Goal: Information Seeking & Learning: Compare options

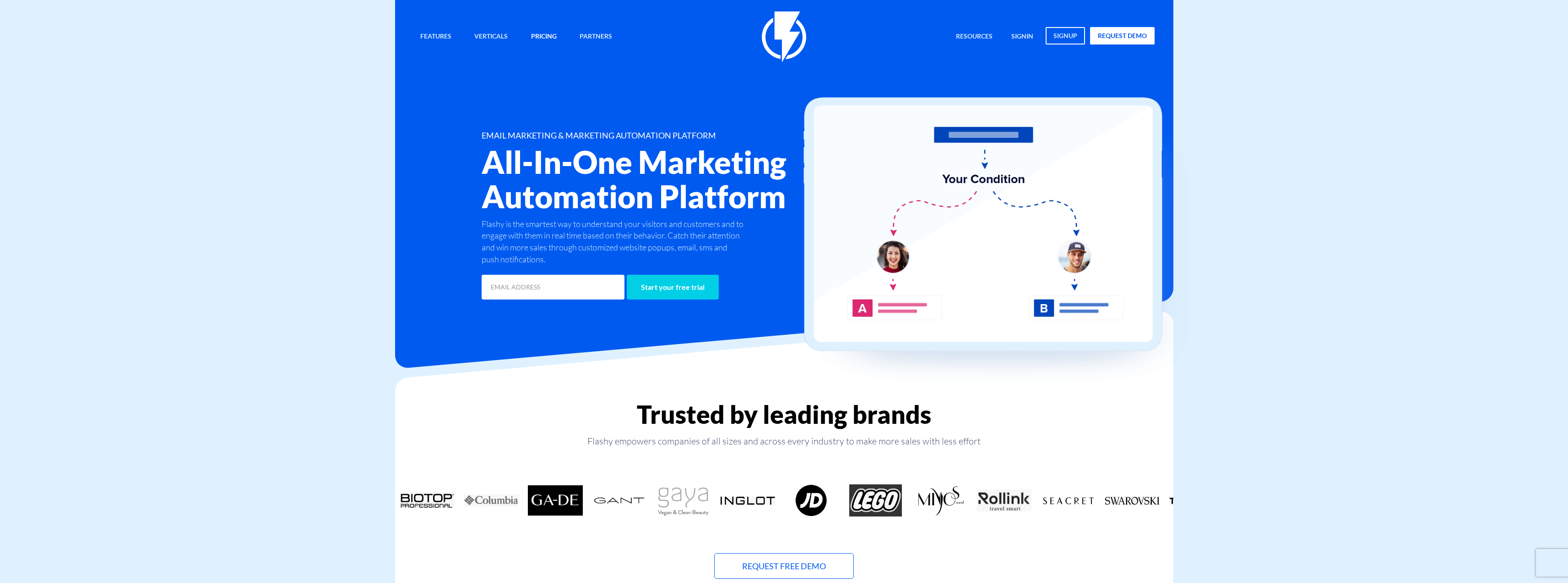
click at [540, 35] on link "Pricing" at bounding box center [543, 37] width 39 height 20
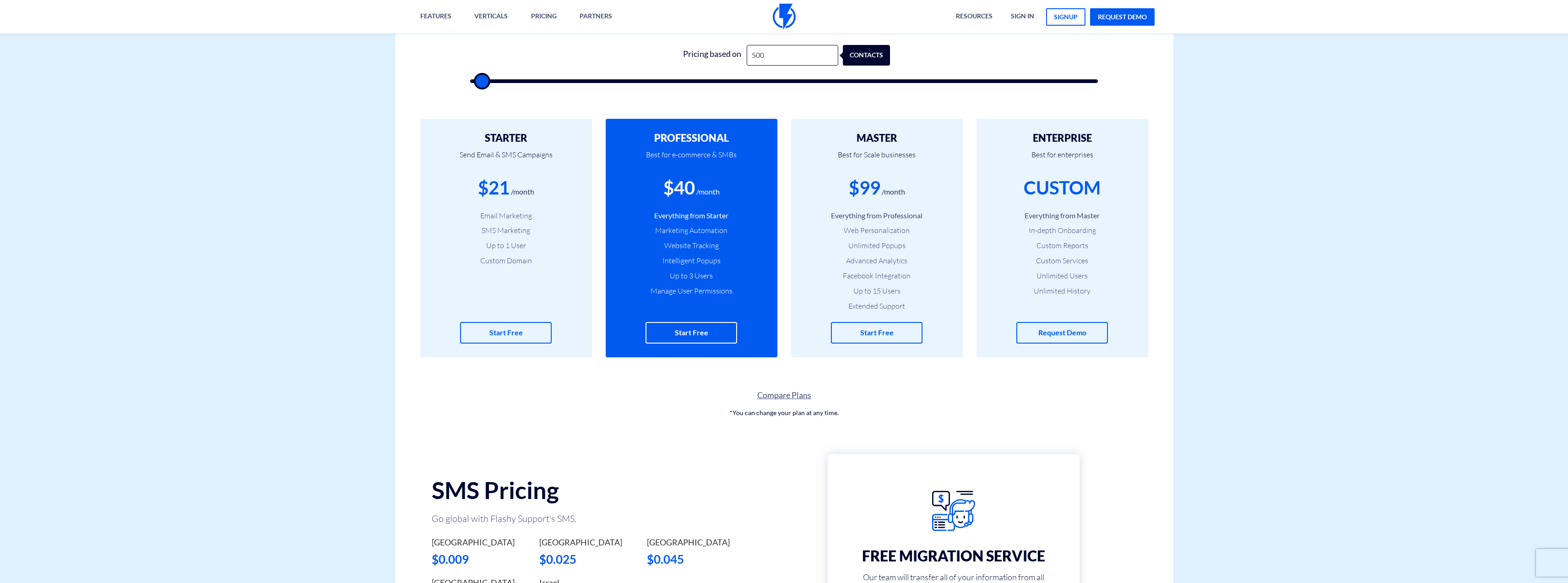
scroll to position [229, 0]
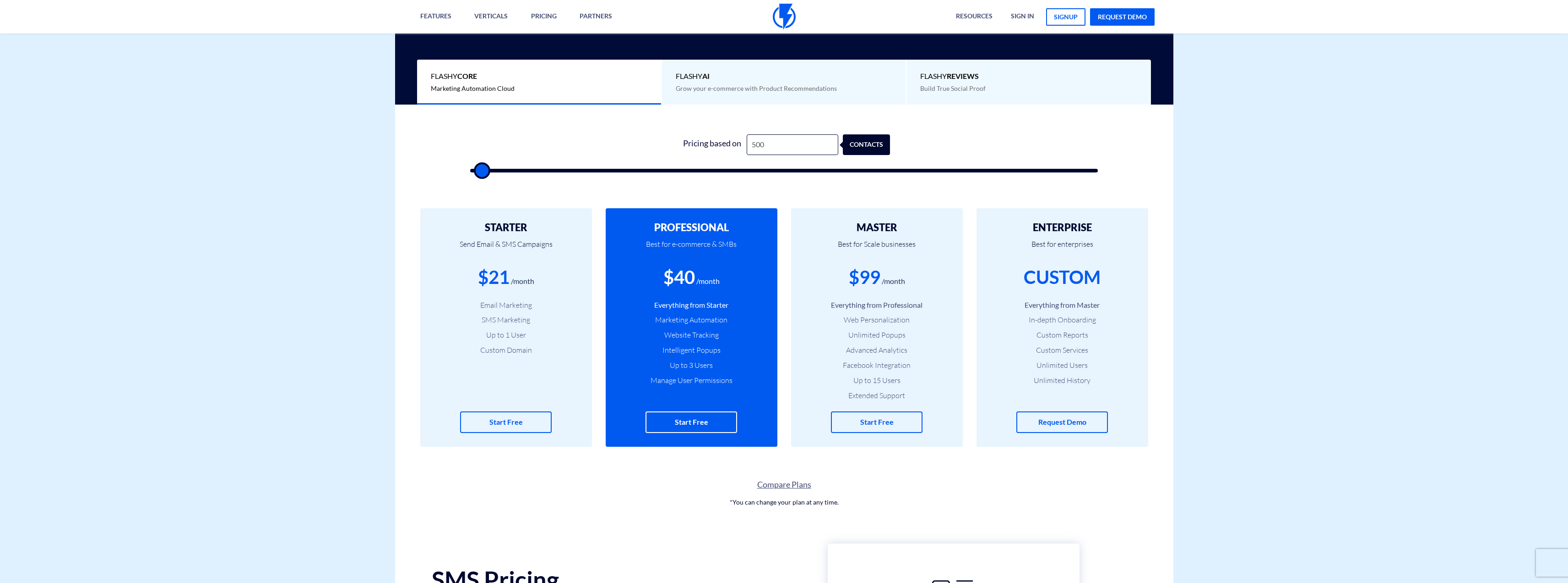
click at [901, 279] on div "/month" at bounding box center [894, 281] width 23 height 11
click at [901, 278] on div "/month" at bounding box center [894, 281] width 23 height 11
click at [761, 142] on input "500" at bounding box center [792, 145] width 92 height 21
type input "1,500"
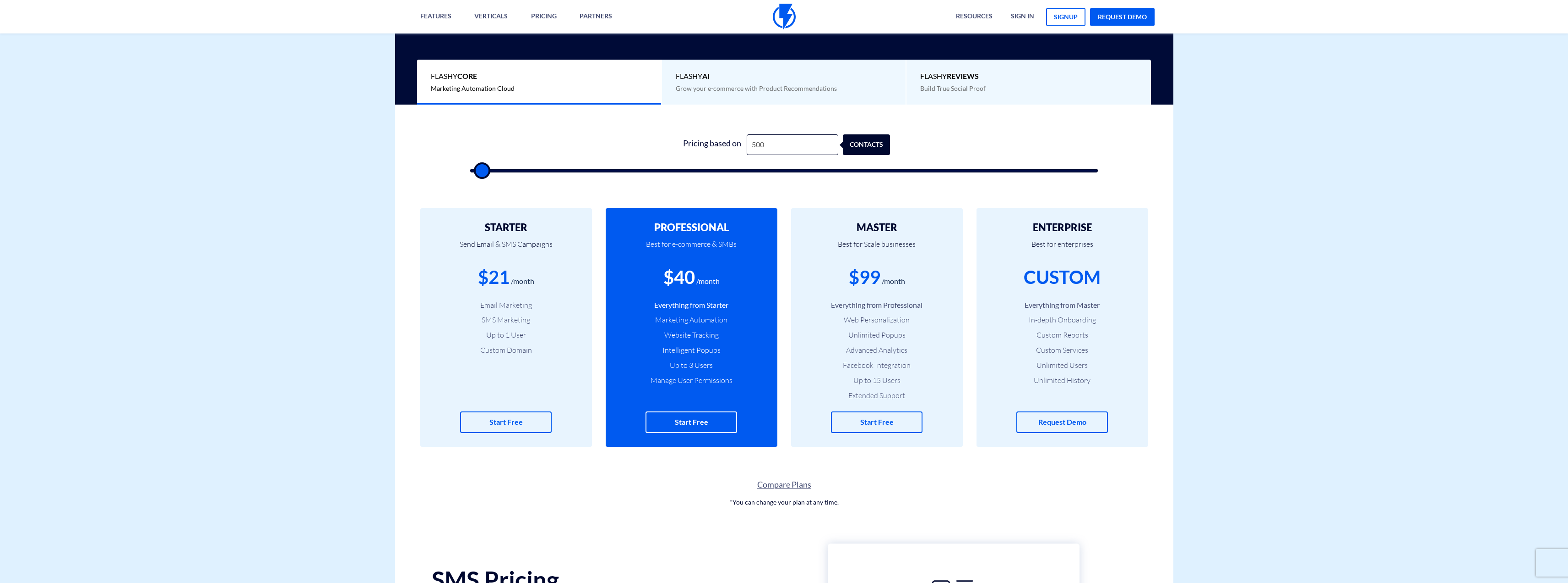
type input "1500"
type input "2,000"
type input "2000"
type input "1,500"
type input "1500"
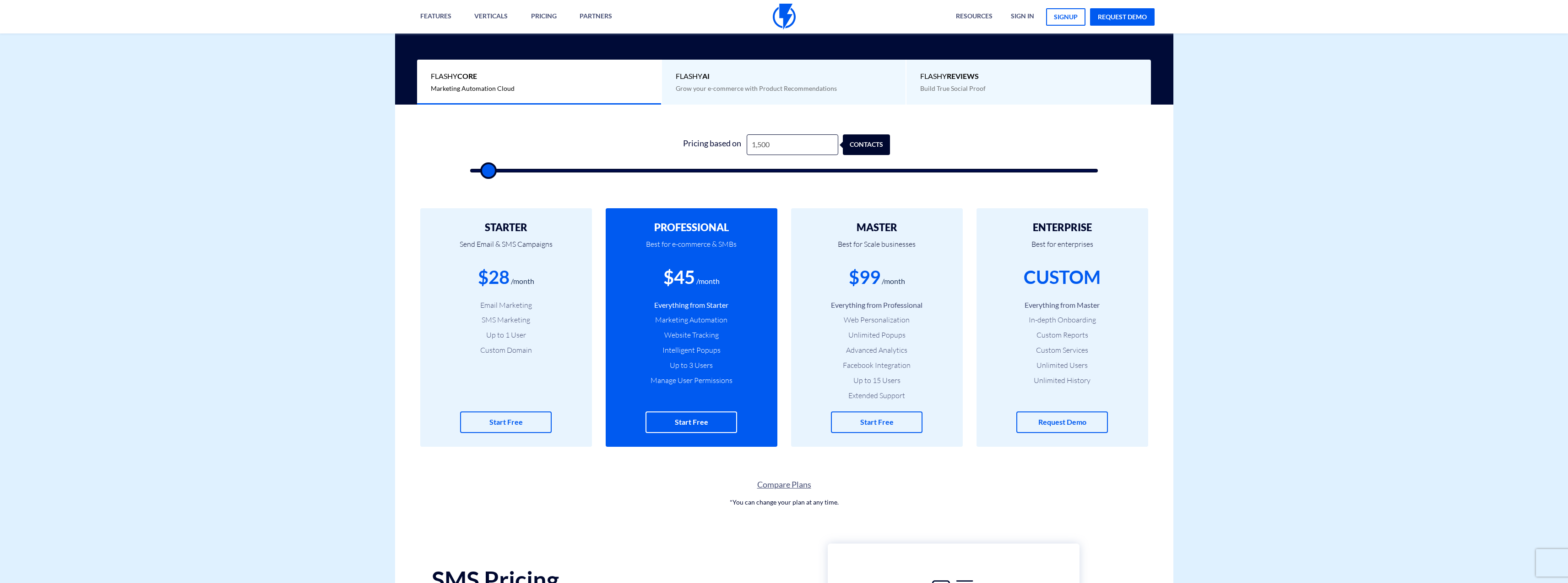
type input "2,000"
type input "2000"
type input "2,500"
type input "2500"
type input "3,000"
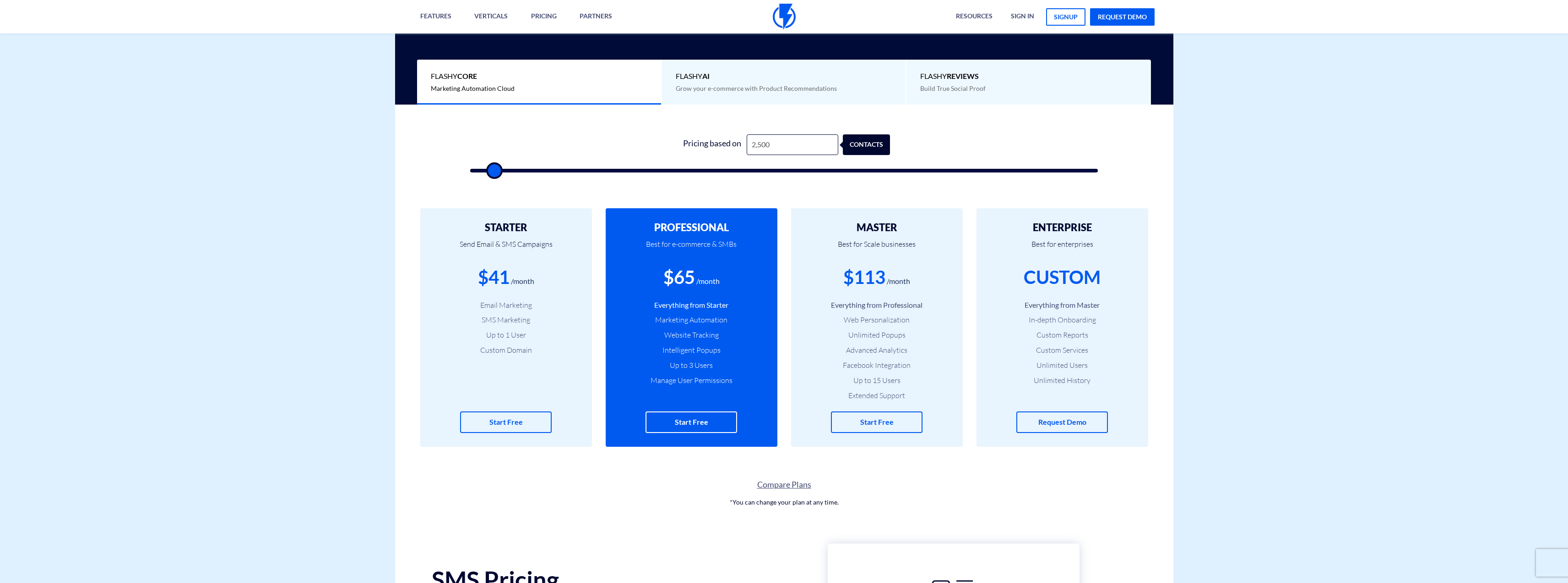
type input "3000"
type input "2,500"
type input "2500"
type input "2,000"
type input "2000"
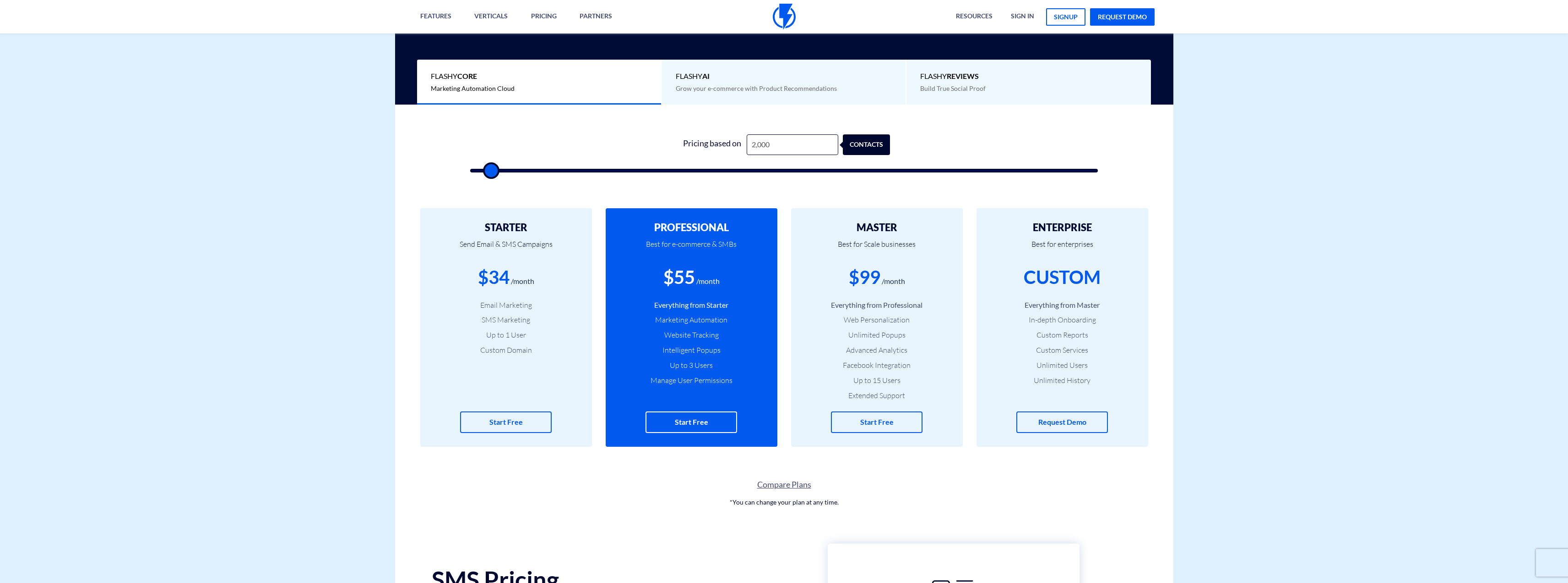
type input "2,500"
type input "2500"
type input "2,000"
drag, startPoint x: 486, startPoint y: 169, endPoint x: 492, endPoint y: 168, distance: 6.1
type input "2000"
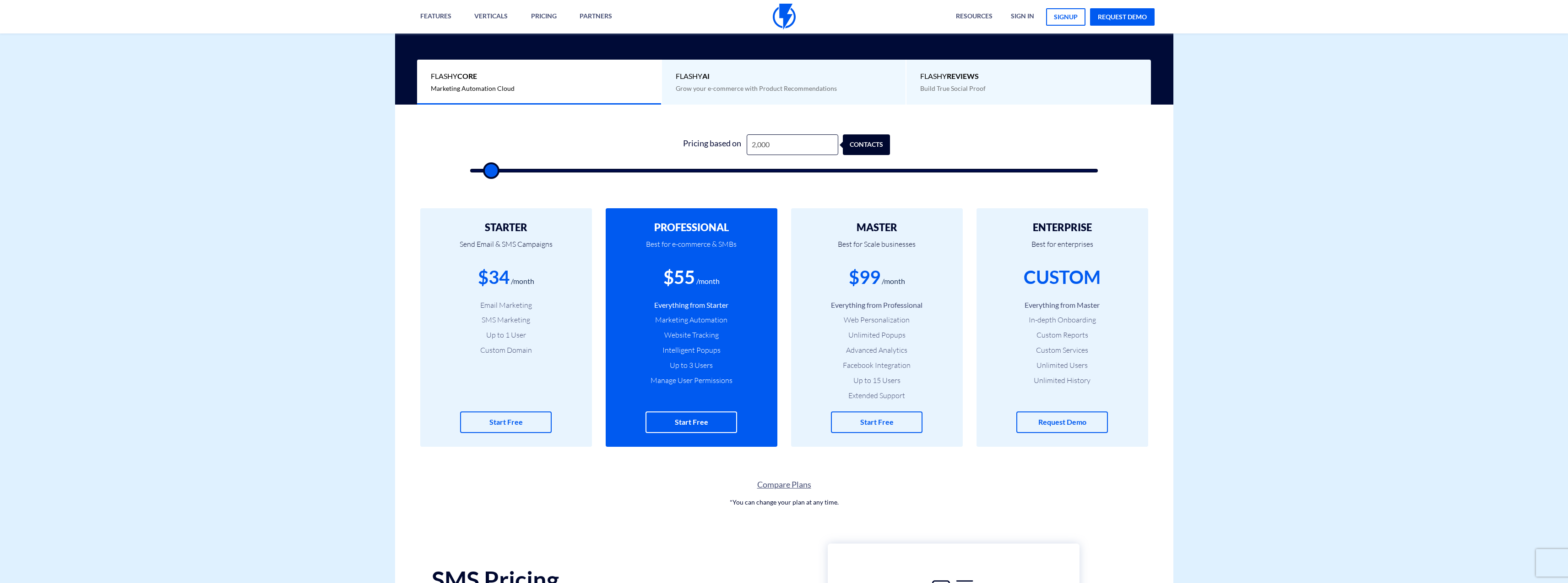
click at [492, 169] on input "range" at bounding box center [784, 171] width 628 height 4
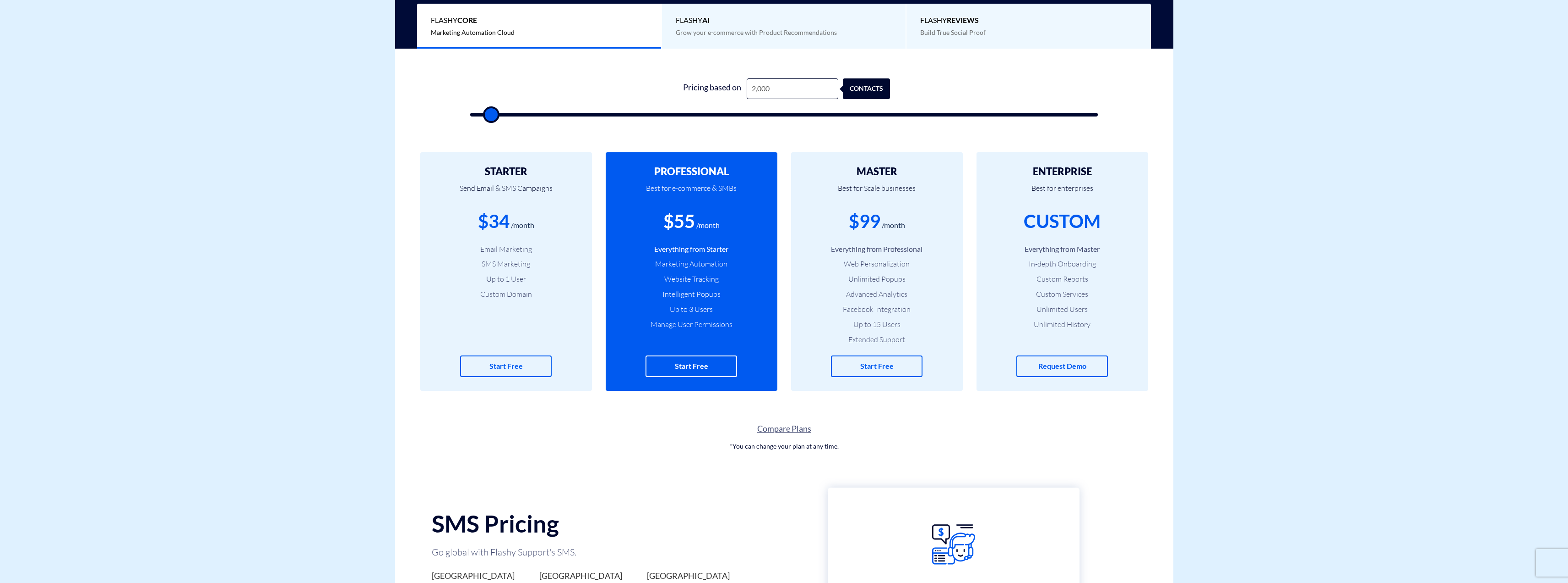
scroll to position [184, 0]
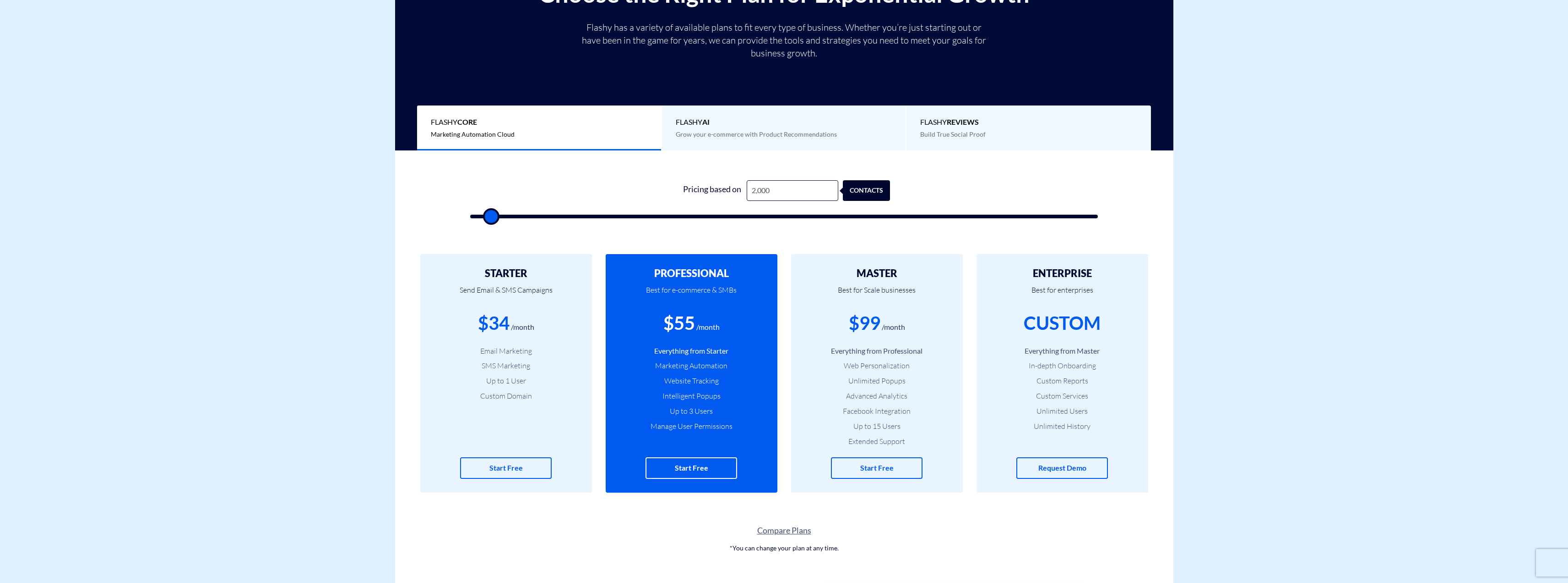
click at [864, 321] on div "$99" at bounding box center [864, 322] width 31 height 26
click at [854, 319] on div "$99" at bounding box center [864, 322] width 31 height 26
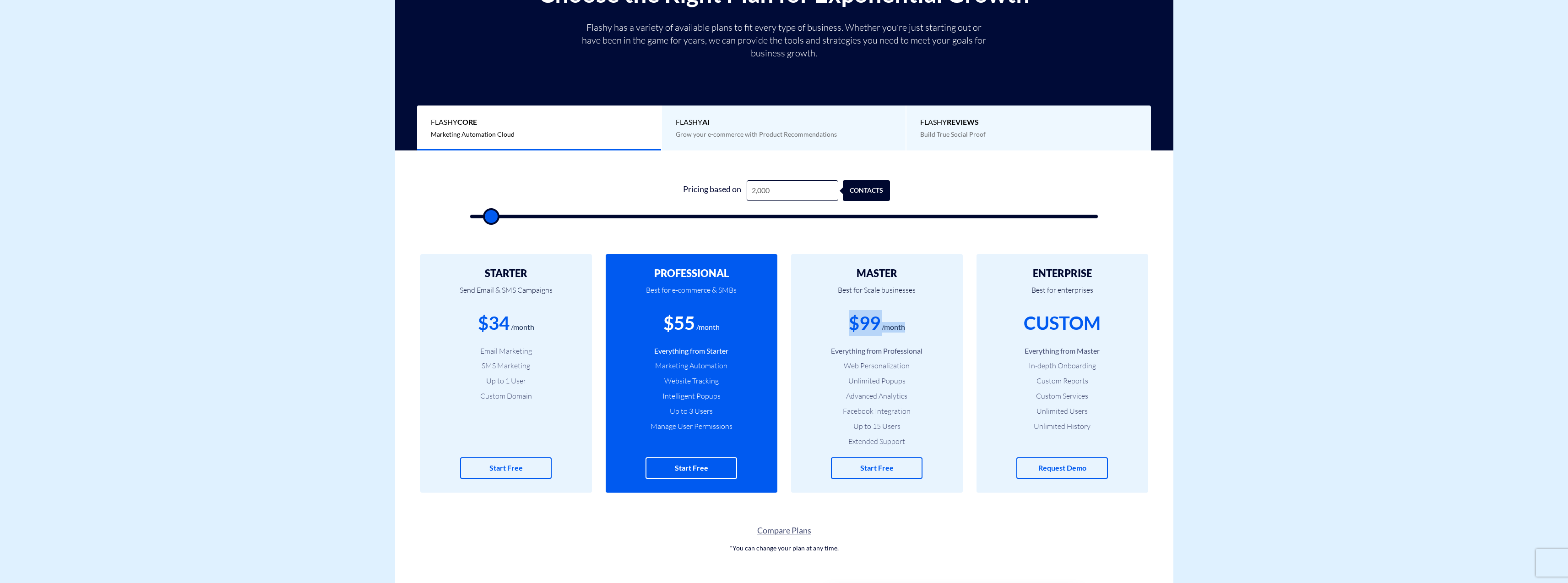
drag, startPoint x: 849, startPoint y: 316, endPoint x: 888, endPoint y: 325, distance: 40.0
click at [909, 320] on div "$99 /month" at bounding box center [877, 322] width 144 height 26
click at [887, 325] on div "/month" at bounding box center [894, 326] width 23 height 11
click at [868, 323] on div "$99" at bounding box center [864, 322] width 31 height 26
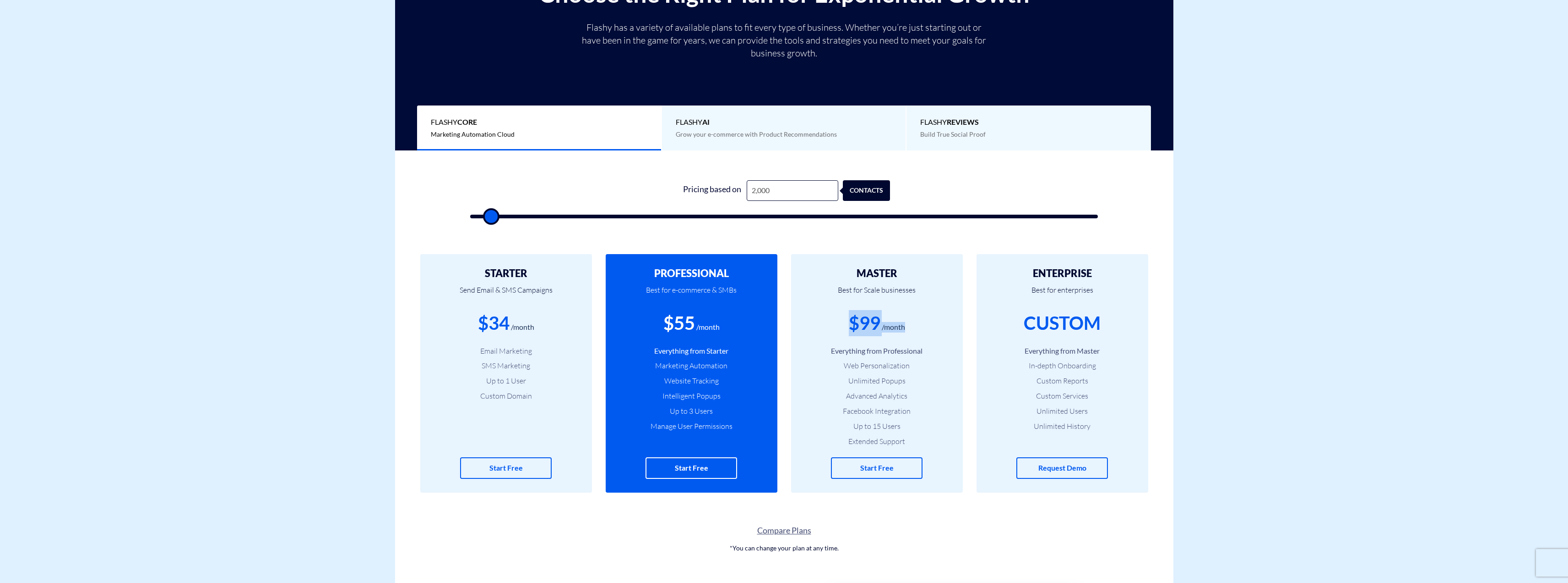
click at [868, 323] on div "$99" at bounding box center [864, 322] width 31 height 26
click at [860, 322] on div "$99" at bounding box center [864, 322] width 31 height 26
click at [868, 271] on h2 "MASTER" at bounding box center [877, 272] width 144 height 11
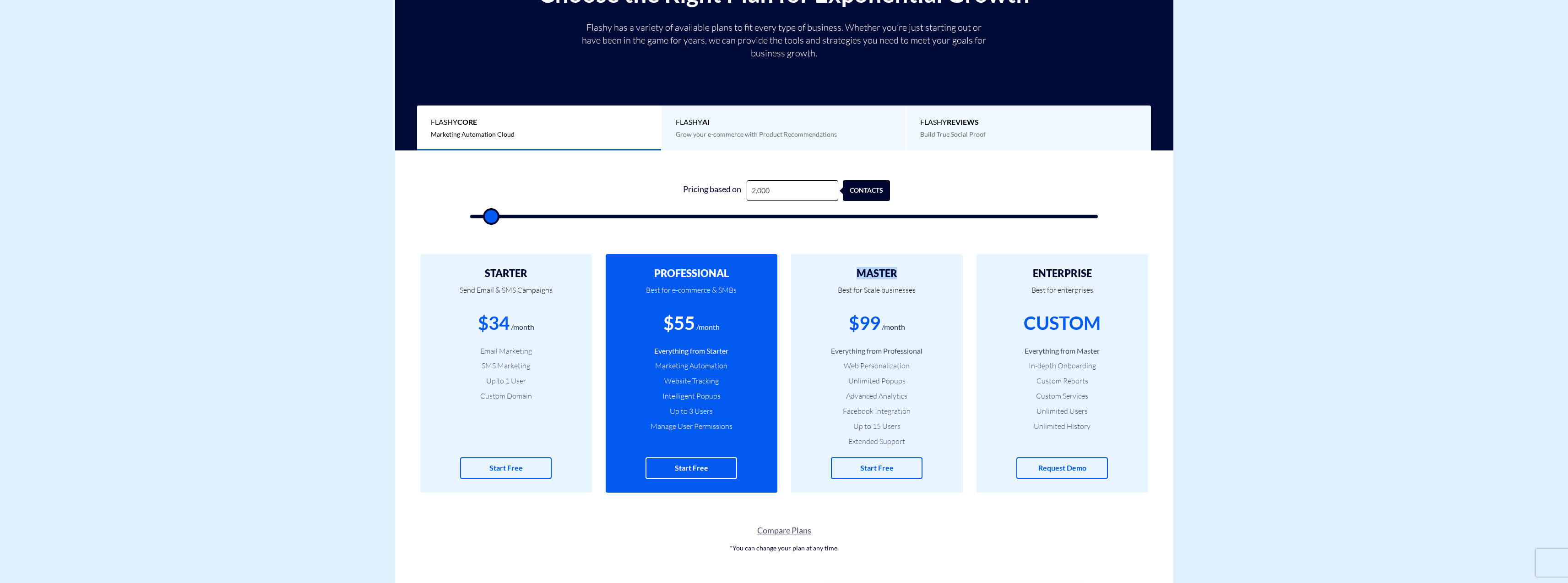
click at [868, 271] on h2 "MASTER" at bounding box center [877, 272] width 144 height 11
drag, startPoint x: 868, startPoint y: 271, endPoint x: 877, endPoint y: 295, distance: 25.6
click at [877, 295] on div "MASTER Best for Scale businesses $99 /month Everything from Professional Web Pe…" at bounding box center [877, 373] width 172 height 238
click at [865, 269] on h2 "MASTER" at bounding box center [877, 272] width 144 height 11
drag, startPoint x: 865, startPoint y: 269, endPoint x: 894, endPoint y: 287, distance: 34.1
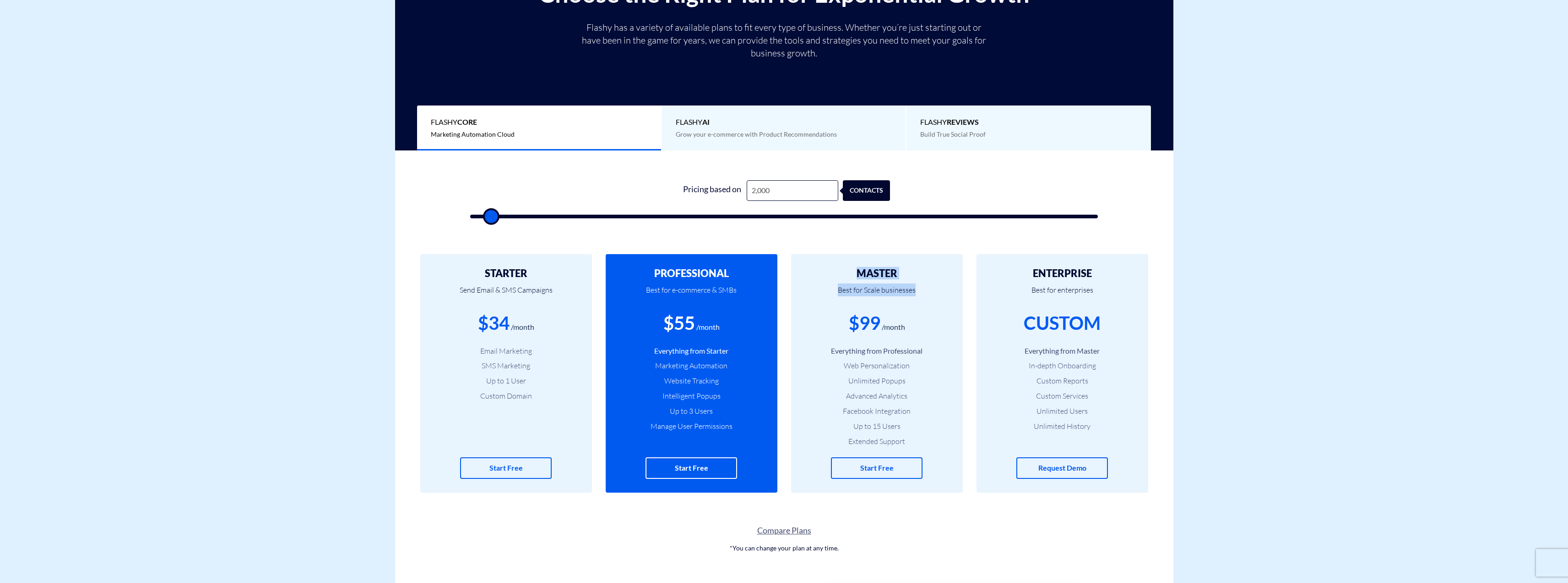
click at [894, 287] on div "MASTER Best for Scale businesses $99 /month Everything from Professional Web Pe…" at bounding box center [877, 373] width 172 height 238
click at [871, 272] on h2 "MASTER" at bounding box center [877, 272] width 144 height 11
drag, startPoint x: 871, startPoint y: 271, endPoint x: 882, endPoint y: 327, distance: 57.1
click at [882, 327] on div "MASTER Best for Scale businesses $99 /month Everything from Professional Web Pe…" at bounding box center [877, 373] width 172 height 238
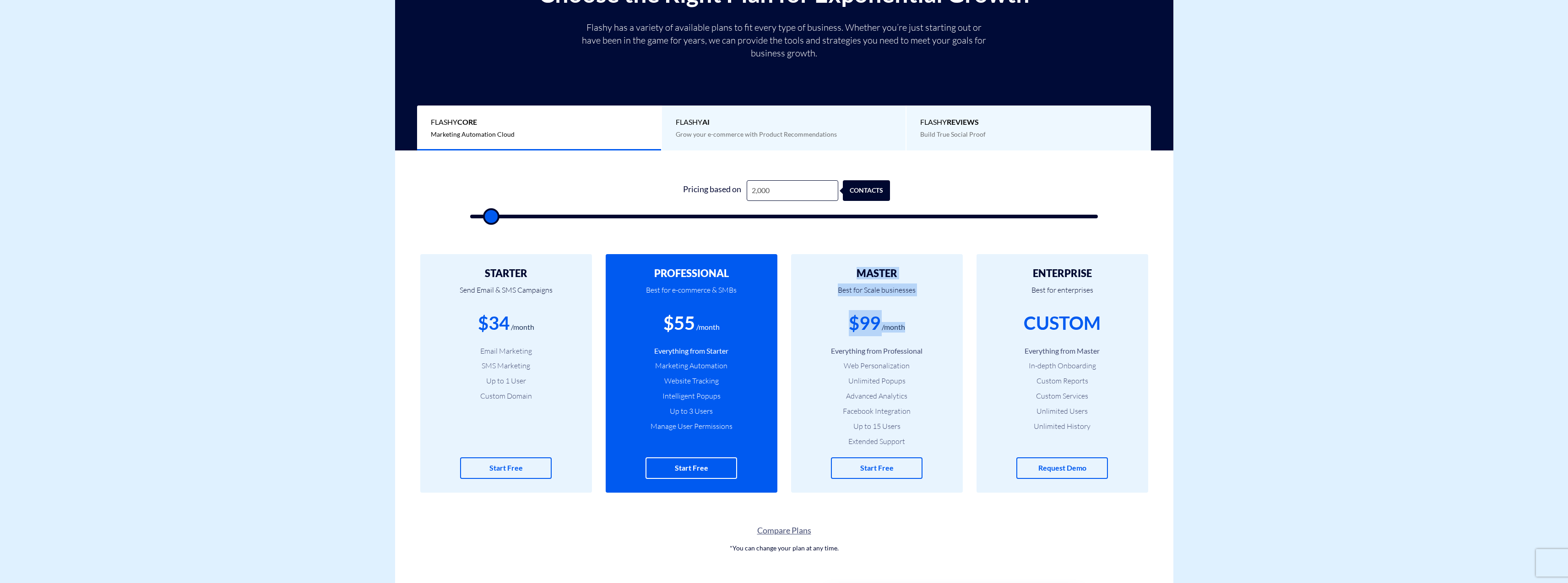
click at [891, 325] on div "/month" at bounding box center [894, 326] width 23 height 11
drag, startPoint x: 890, startPoint y: 324, endPoint x: 882, endPoint y: 277, distance: 47.7
click at [882, 277] on div "MASTER Best for Scale businesses $99 /month Everything from Professional Web Pe…" at bounding box center [877, 373] width 172 height 238
click at [866, 272] on h2 "MASTER" at bounding box center [877, 272] width 144 height 11
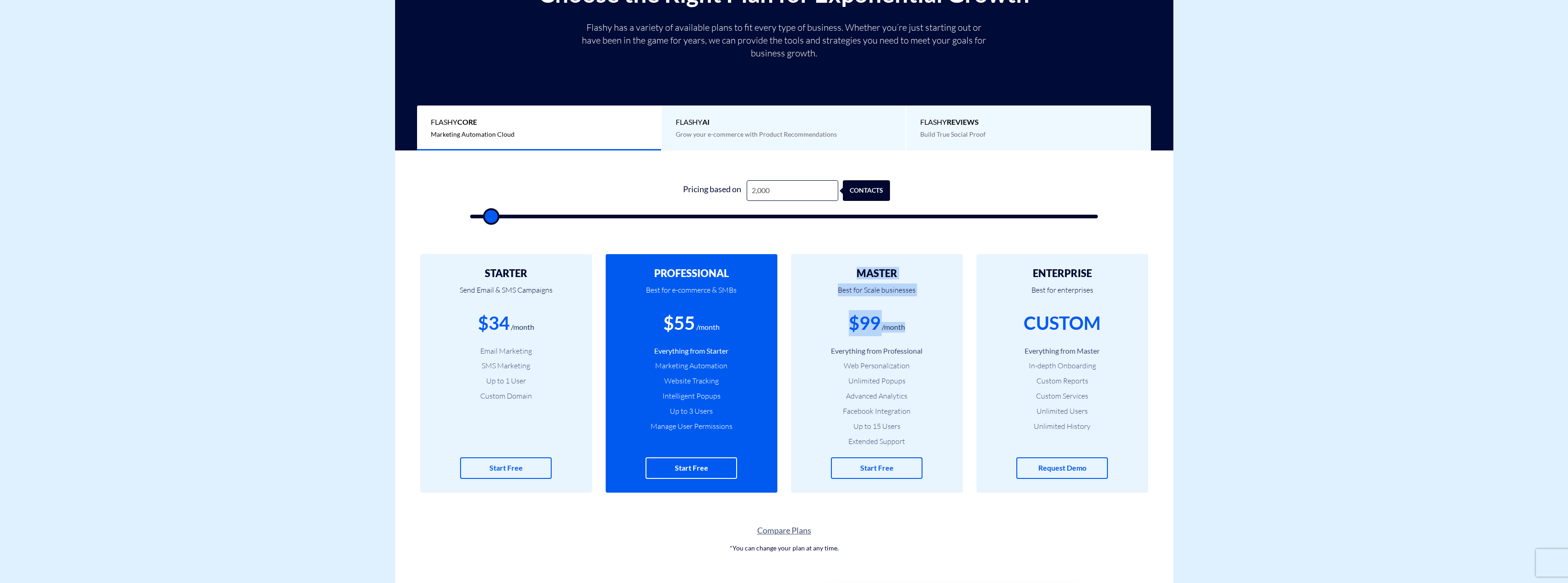
click at [865, 272] on h2 "MASTER" at bounding box center [877, 272] width 144 height 11
drag, startPoint x: 217, startPoint y: 271, endPoint x: 224, endPoint y: 270, distance: 7.1
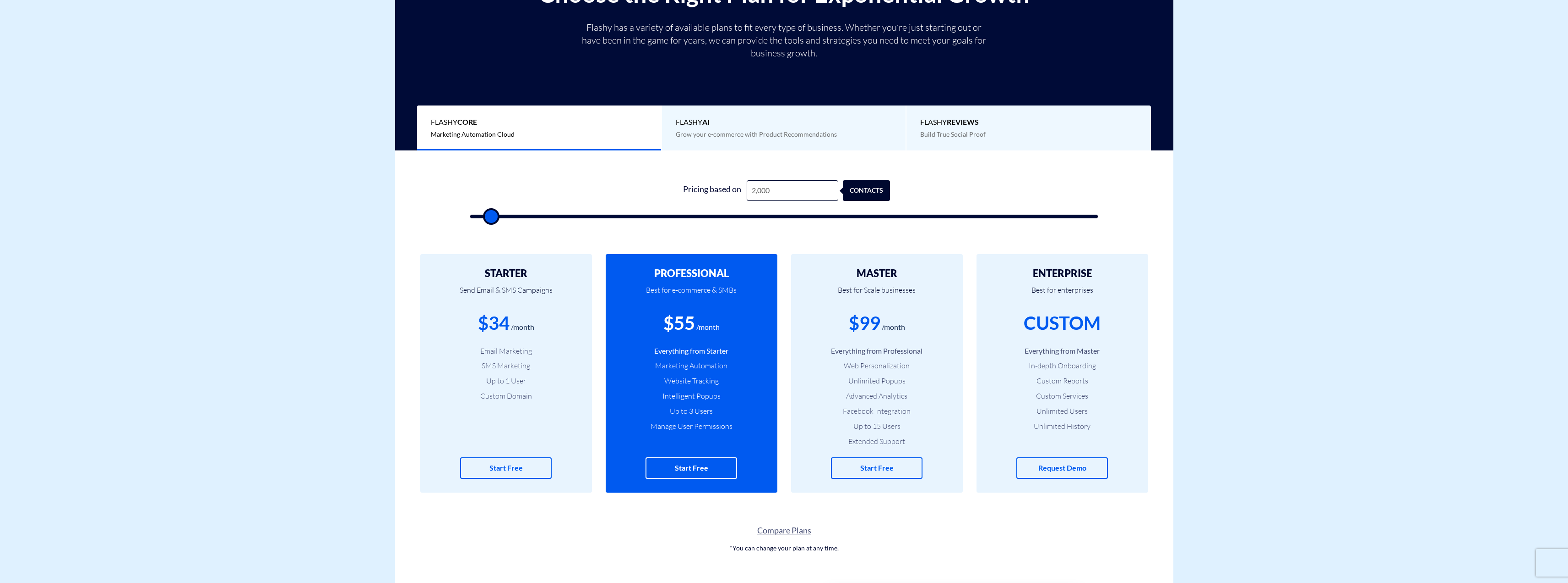
type input "1,500"
type input "1500"
type input "1,000"
type input "1000"
type input "500"
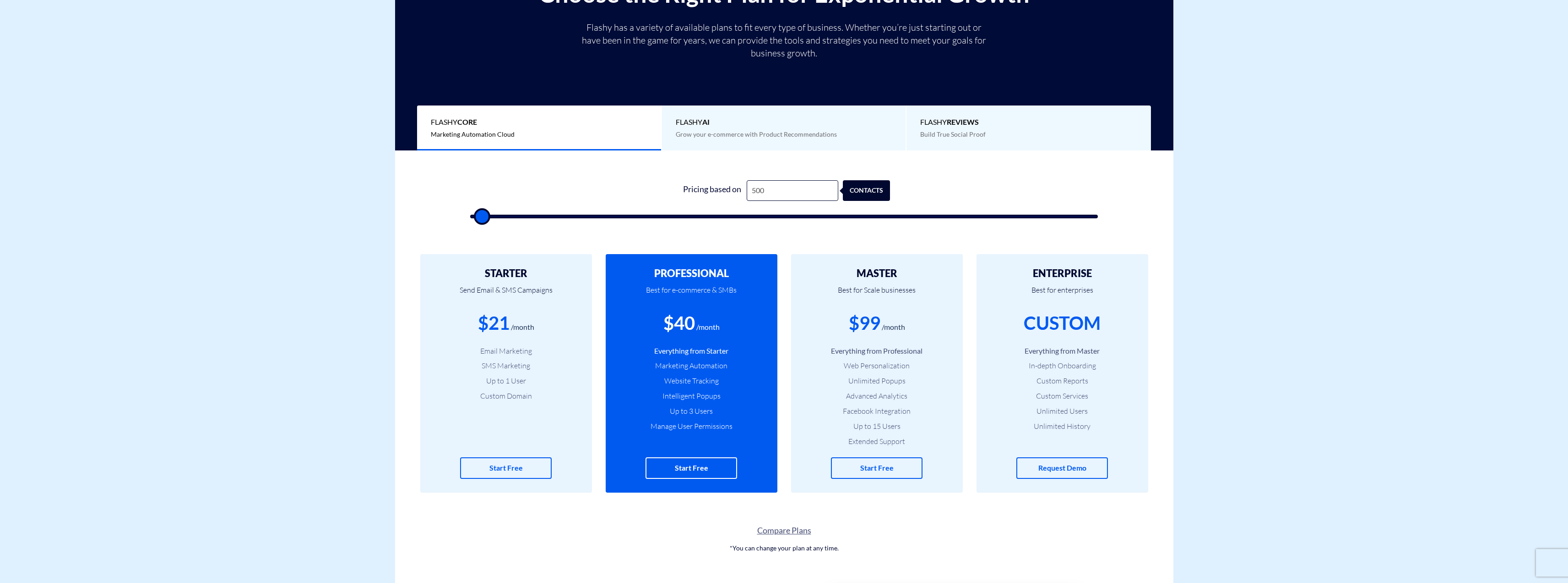
drag, startPoint x: 490, startPoint y: 217, endPoint x: 480, endPoint y: 217, distance: 10.0
type input "500"
click at [480, 217] on input "range" at bounding box center [784, 217] width 628 height 4
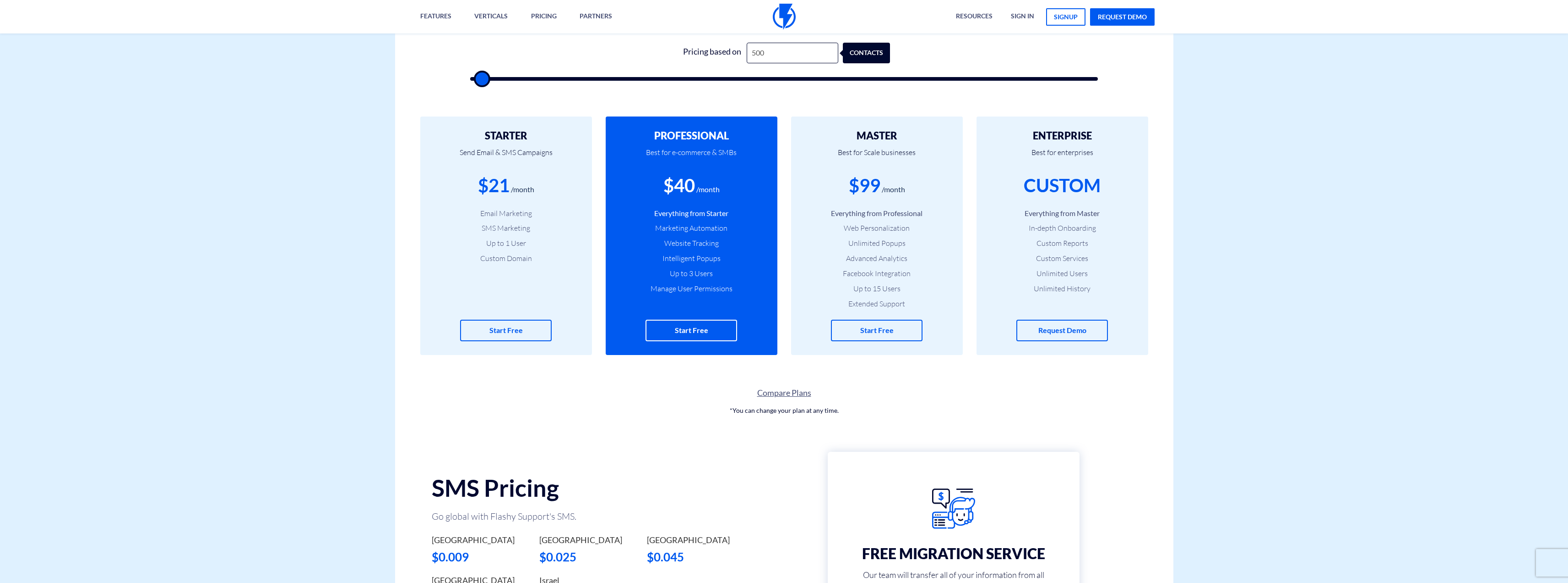
scroll to position [275, 0]
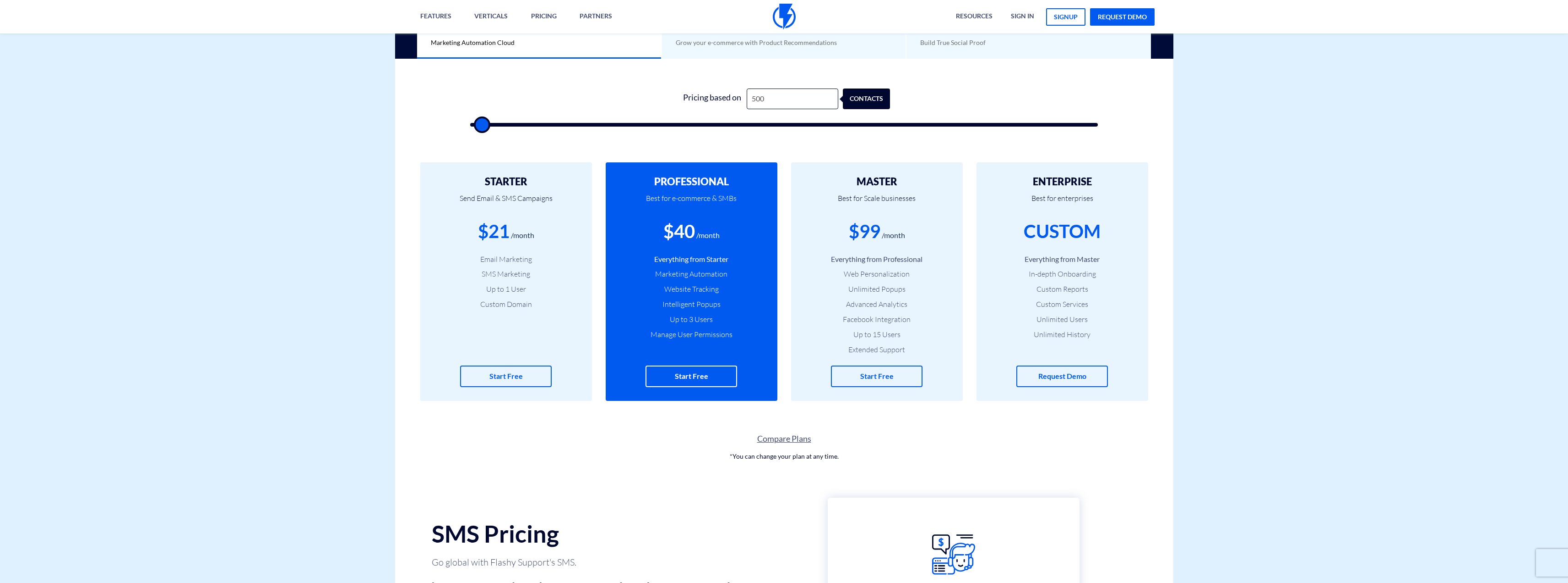
click at [667, 259] on li "Everything from Starter" at bounding box center [692, 259] width 144 height 11
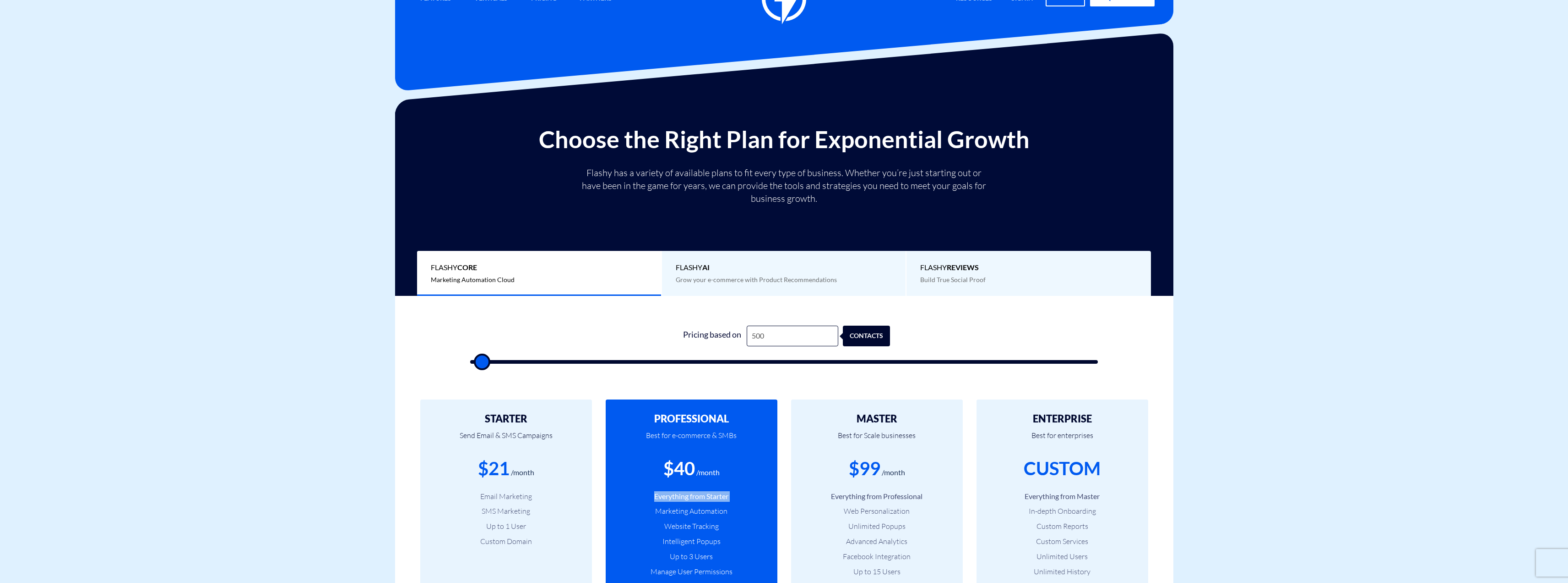
scroll to position [0, 0]
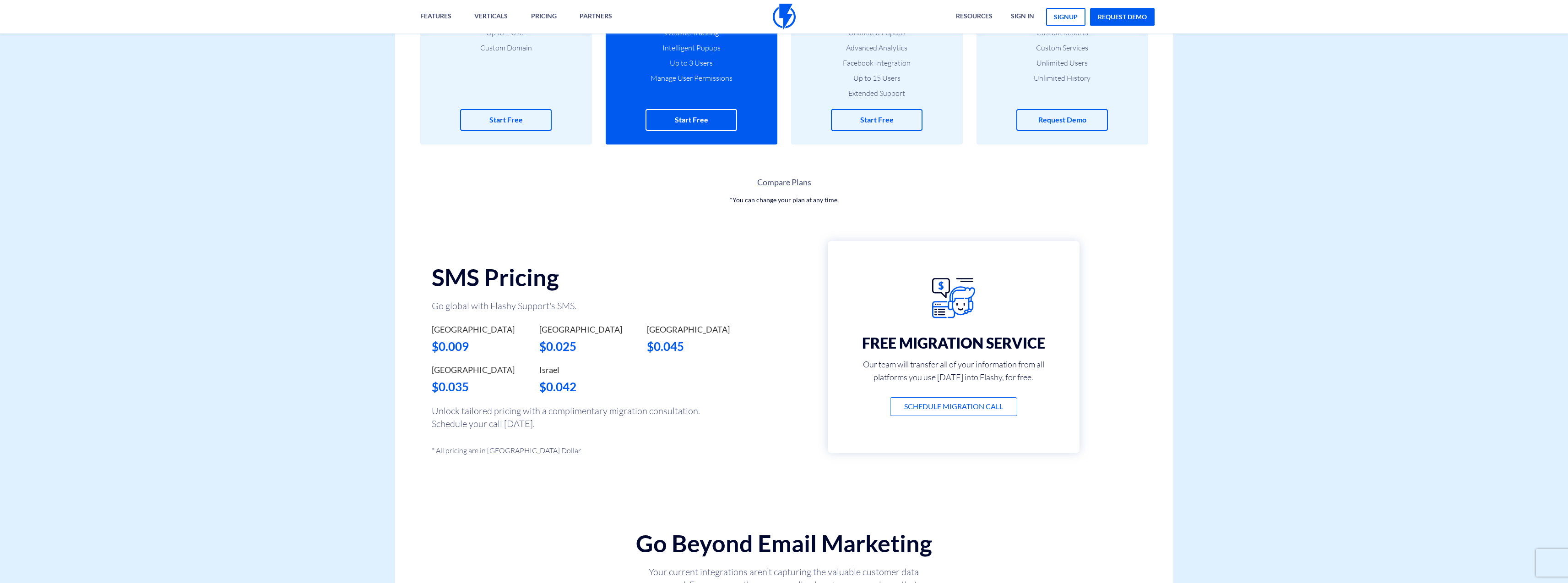
scroll to position [275, 0]
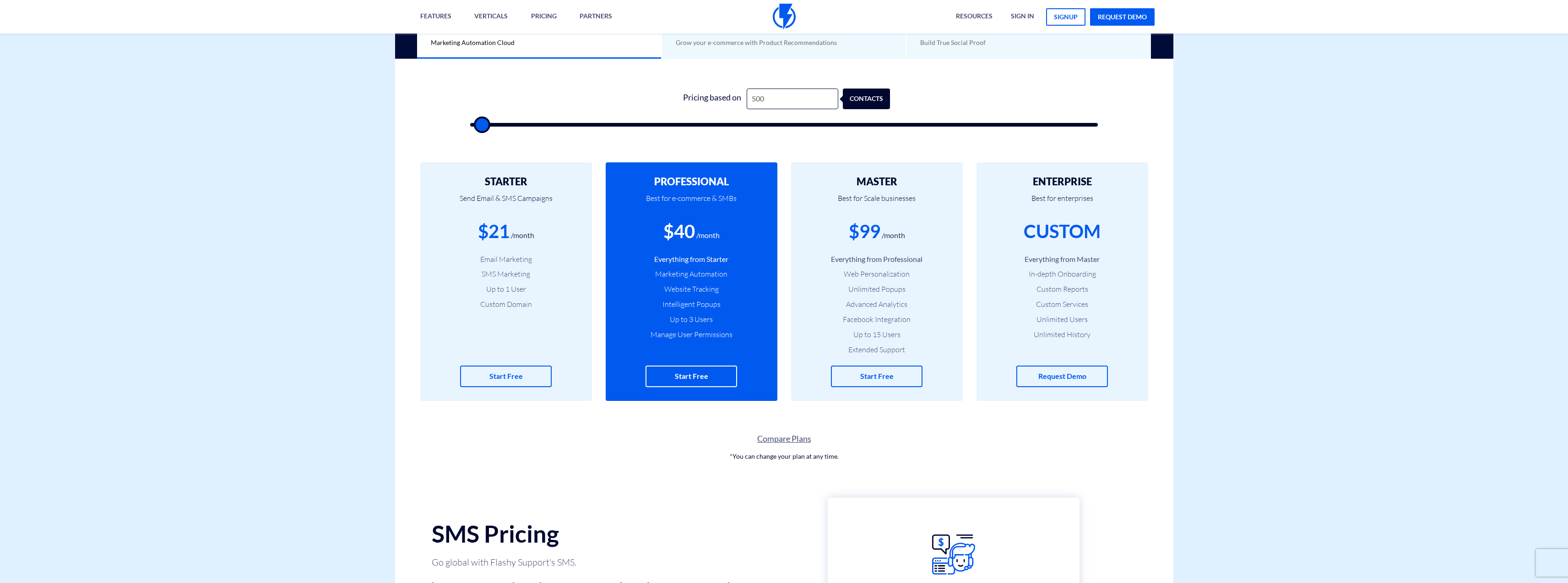
drag, startPoint x: 240, startPoint y: 186, endPoint x: 239, endPoint y: 286, distance: 100.0
drag, startPoint x: 239, startPoint y: 286, endPoint x: 183, endPoint y: 158, distance: 139.7
click at [687, 231] on div "$40" at bounding box center [679, 230] width 31 height 26
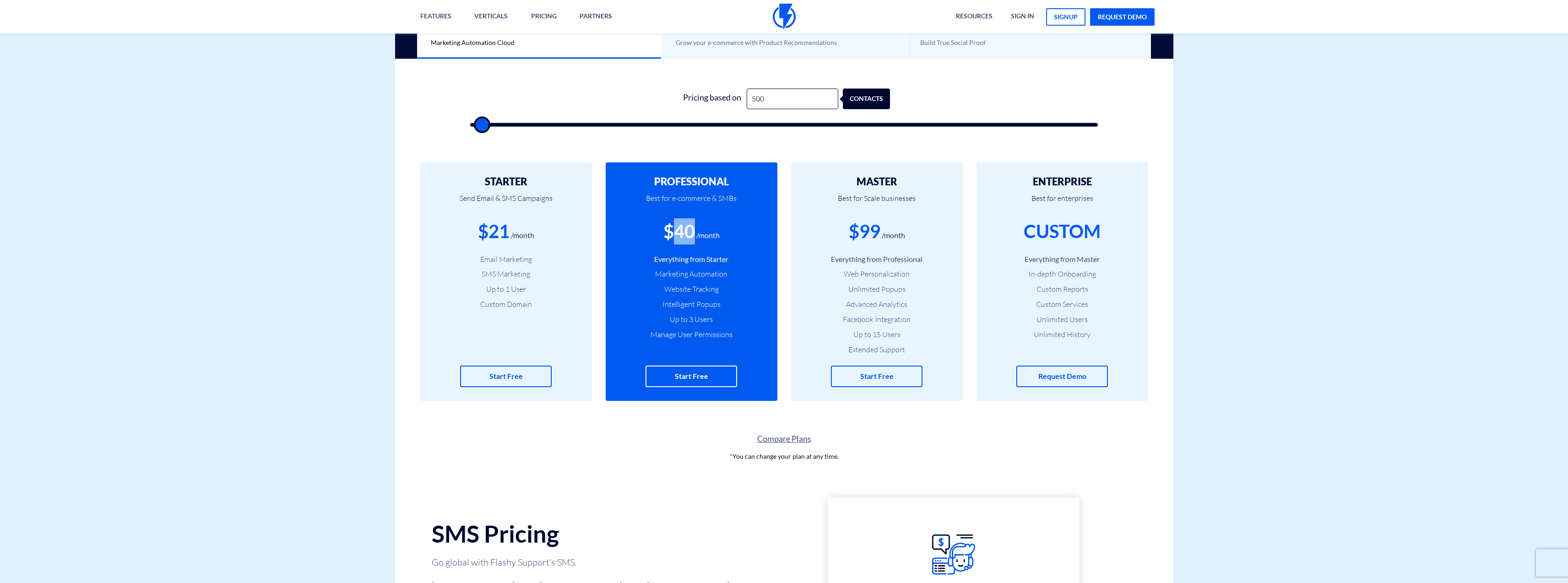
click at [688, 231] on div "$40" at bounding box center [679, 230] width 31 height 26
click at [682, 262] on li "Everything from Starter" at bounding box center [692, 259] width 144 height 11
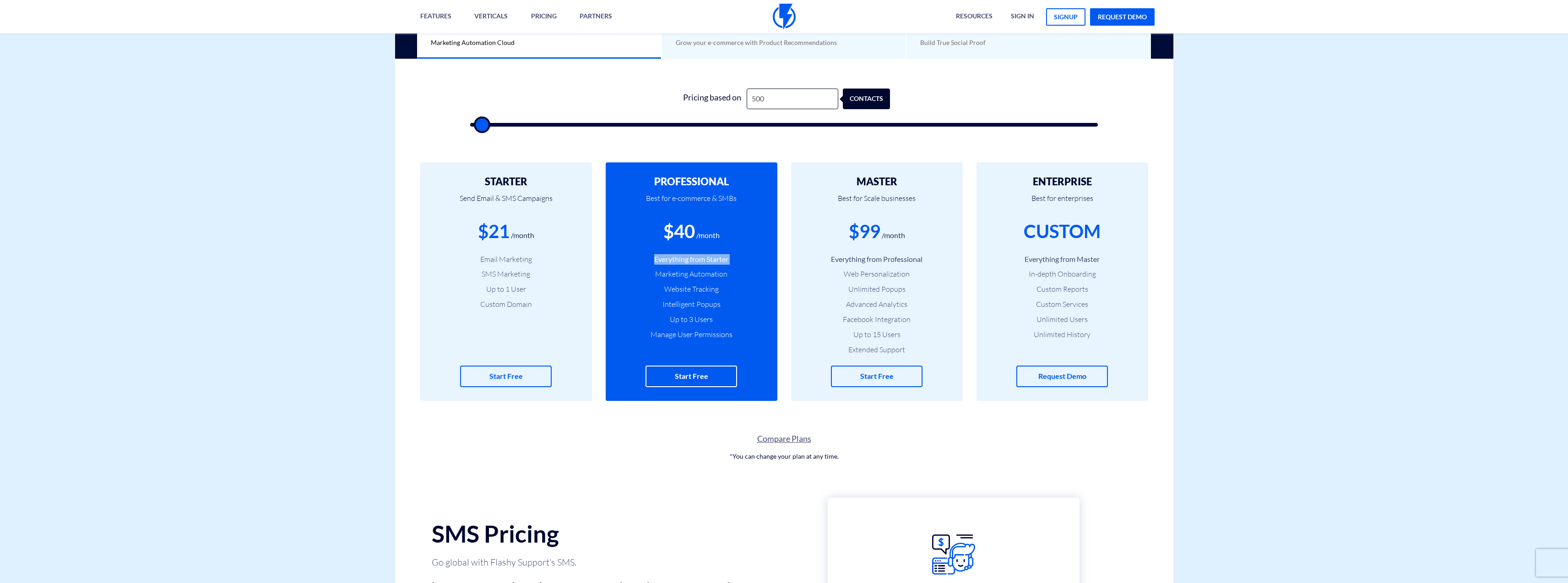
type input "1,000"
type input "1000"
type input "1,500"
type input "1500"
type input "2,000"
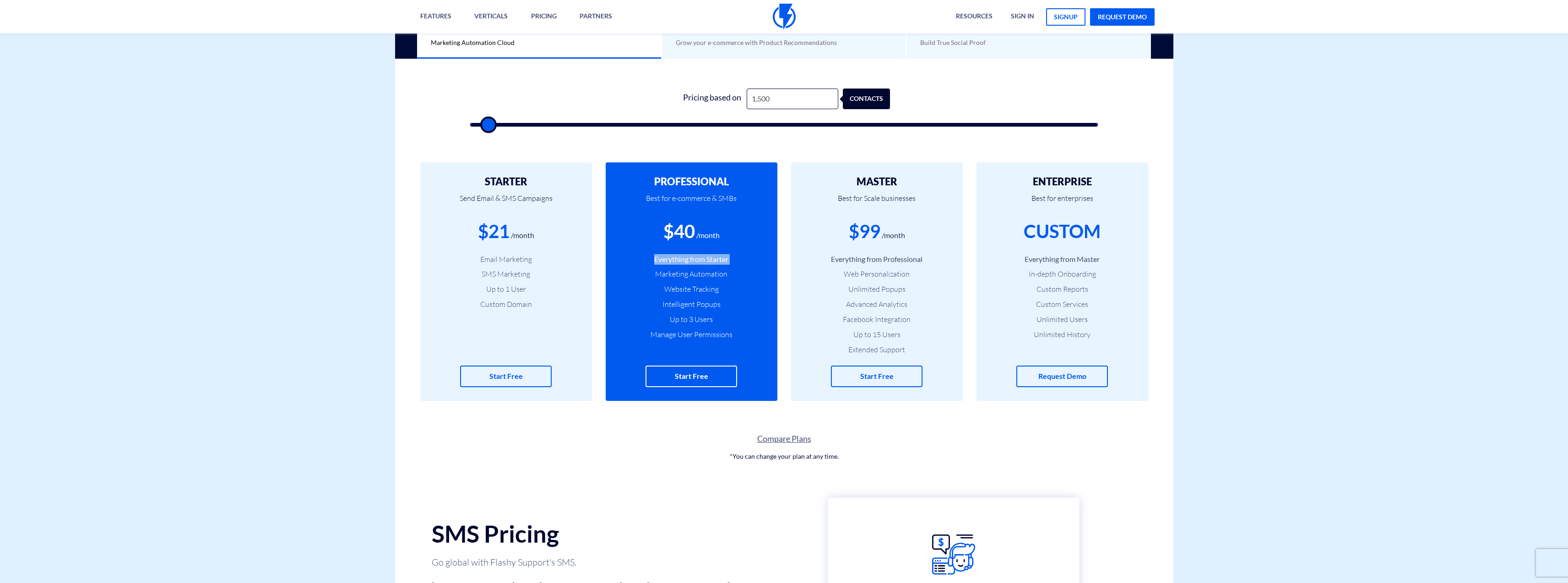
type input "2000"
type input "2,500"
type input "2500"
type input "2,000"
type input "2000"
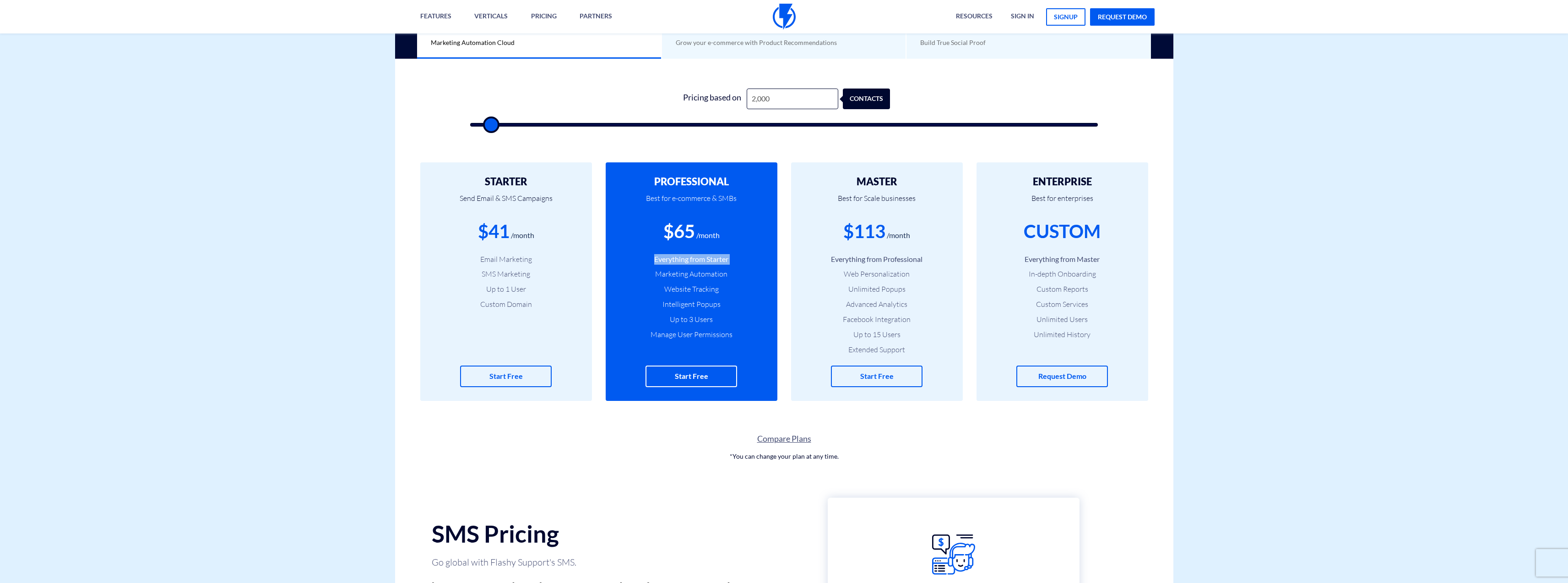
type input "1,500"
type input "1500"
type input "2,000"
type input "2000"
type input "1,500"
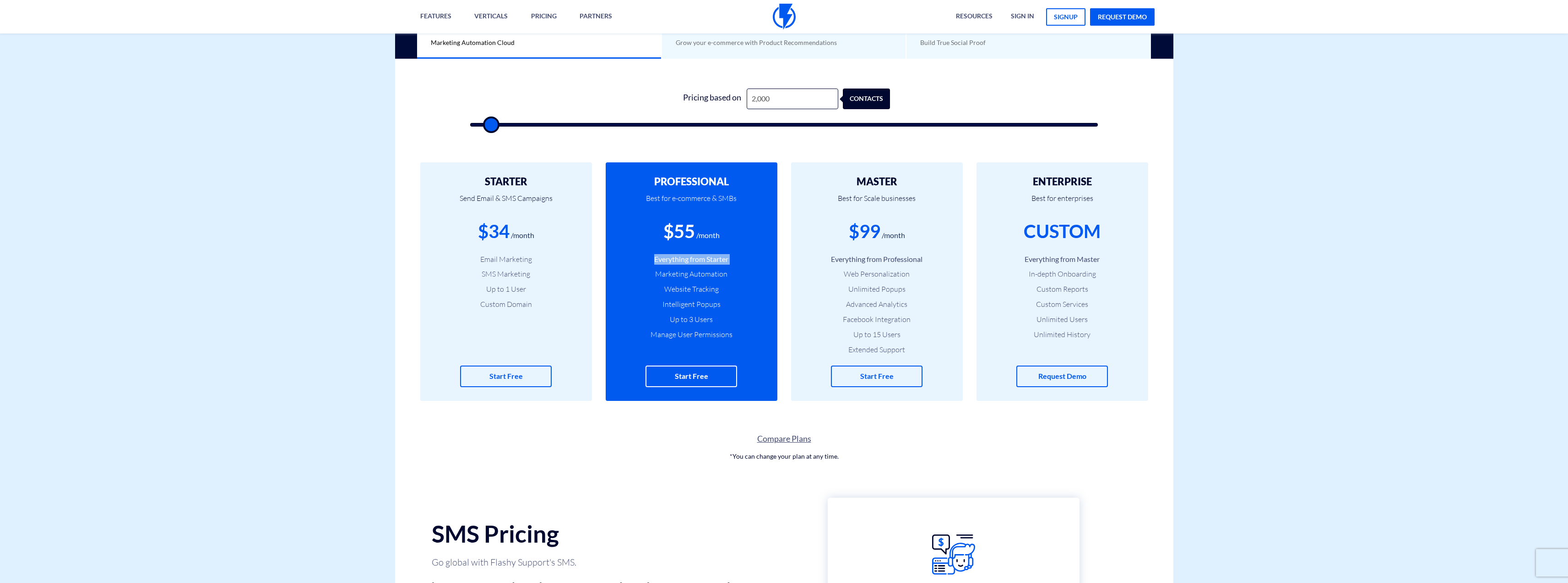
type input "1500"
type input "2,000"
type input "2000"
type input "2,500"
type input "2500"
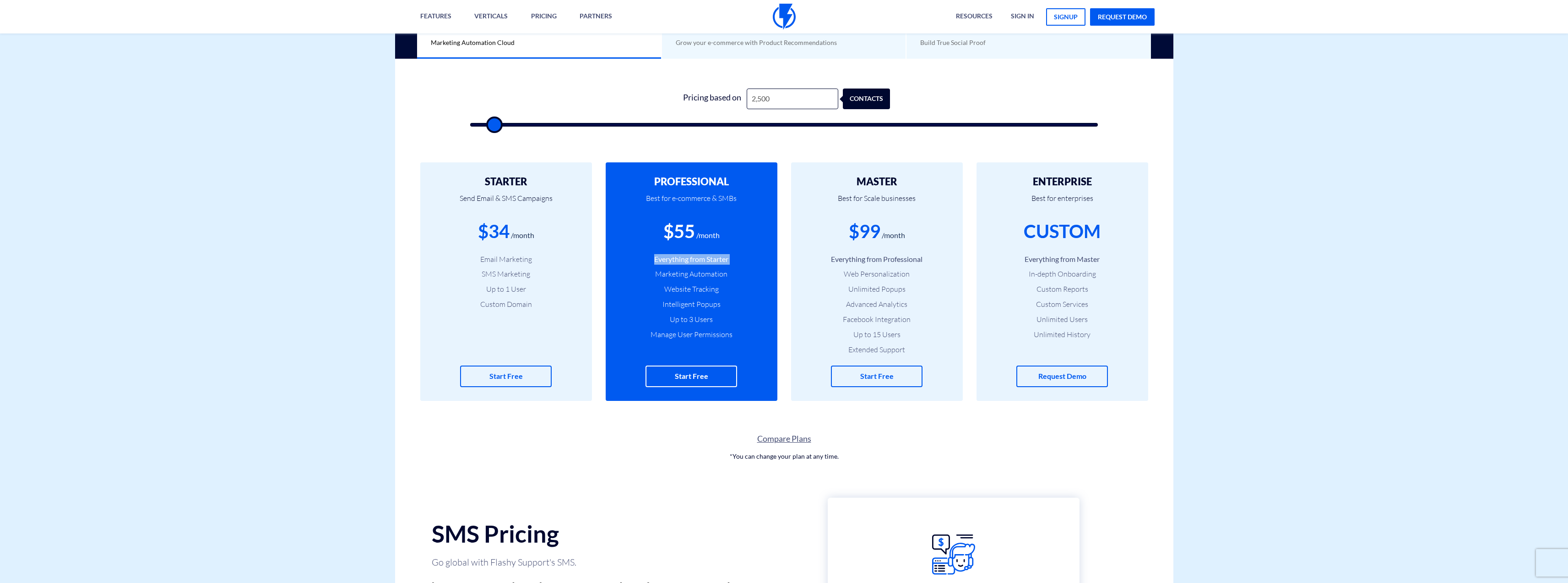
type input "3,000"
type input "3000"
type input "2,500"
type input "2500"
type input "2,000"
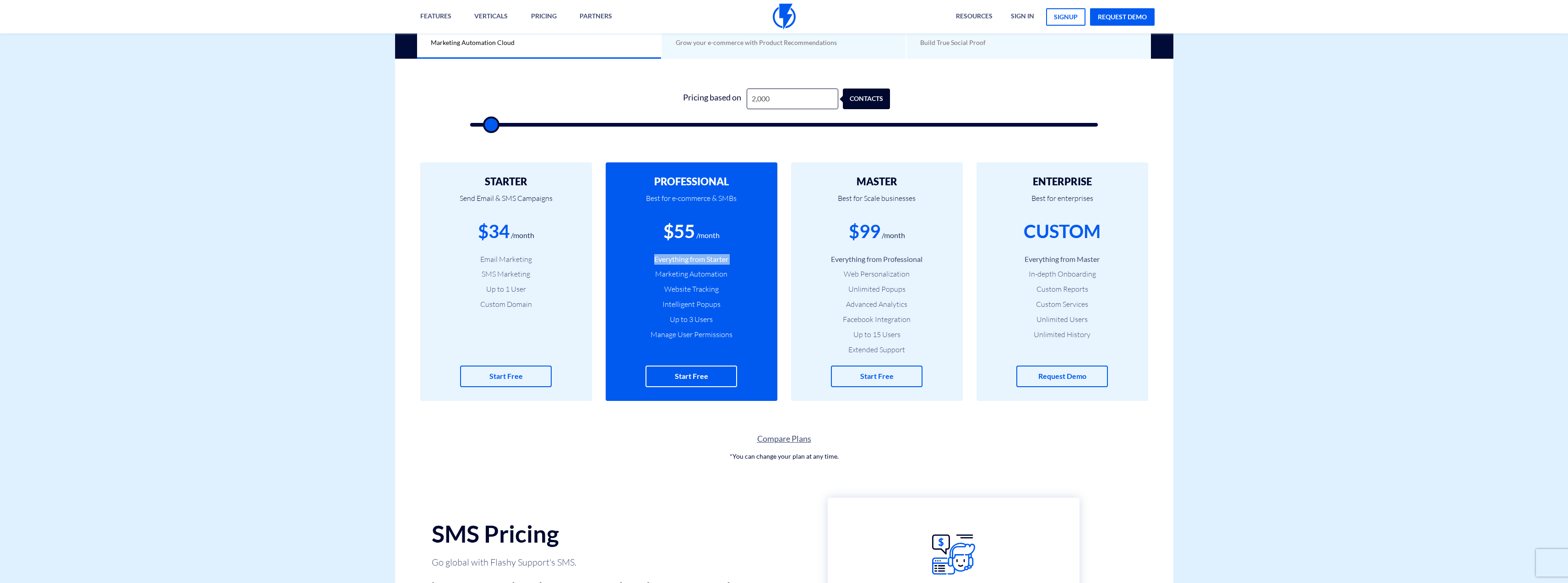
drag, startPoint x: 481, startPoint y: 123, endPoint x: 491, endPoint y: 125, distance: 10.2
type input "2000"
click at [491, 125] on input "range" at bounding box center [784, 125] width 628 height 4
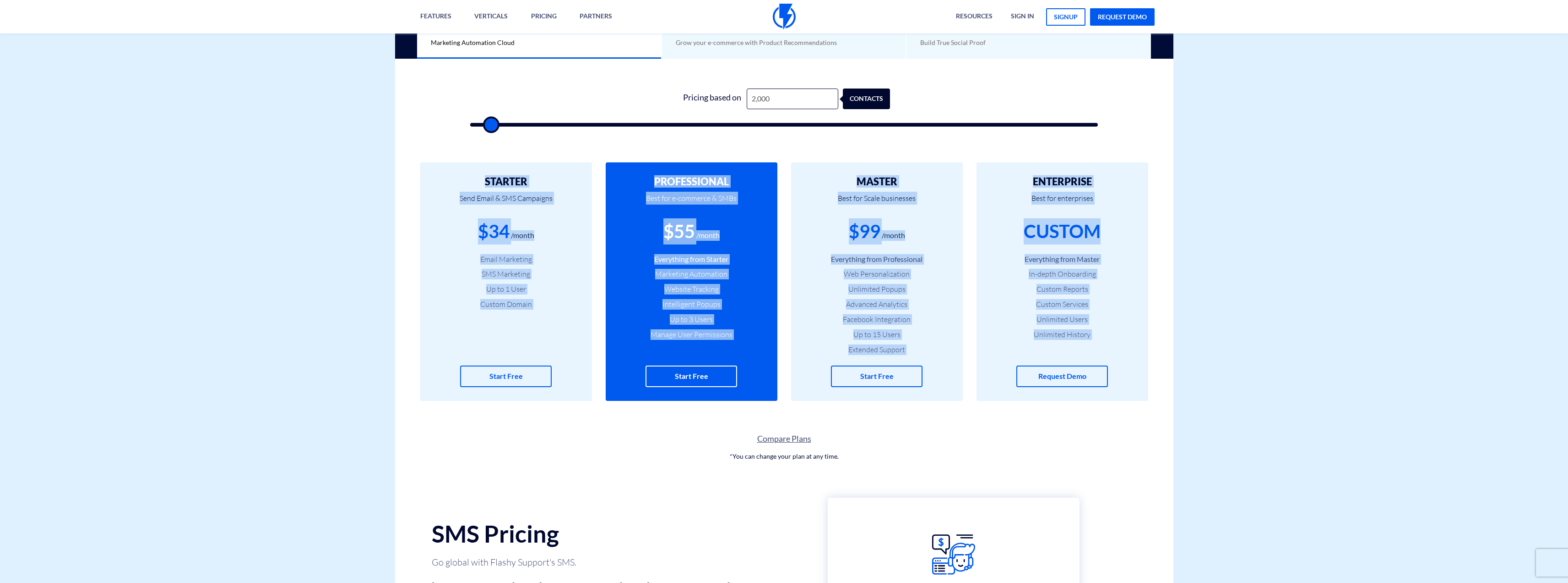
click at [390, 236] on div "Compare Plans *You can change your plan at any time." at bounding box center [784, 302] width 792 height 316
click at [471, 234] on div "$34 /month" at bounding box center [506, 230] width 144 height 26
click at [493, 254] on li "Email Marketing" at bounding box center [506, 259] width 144 height 11
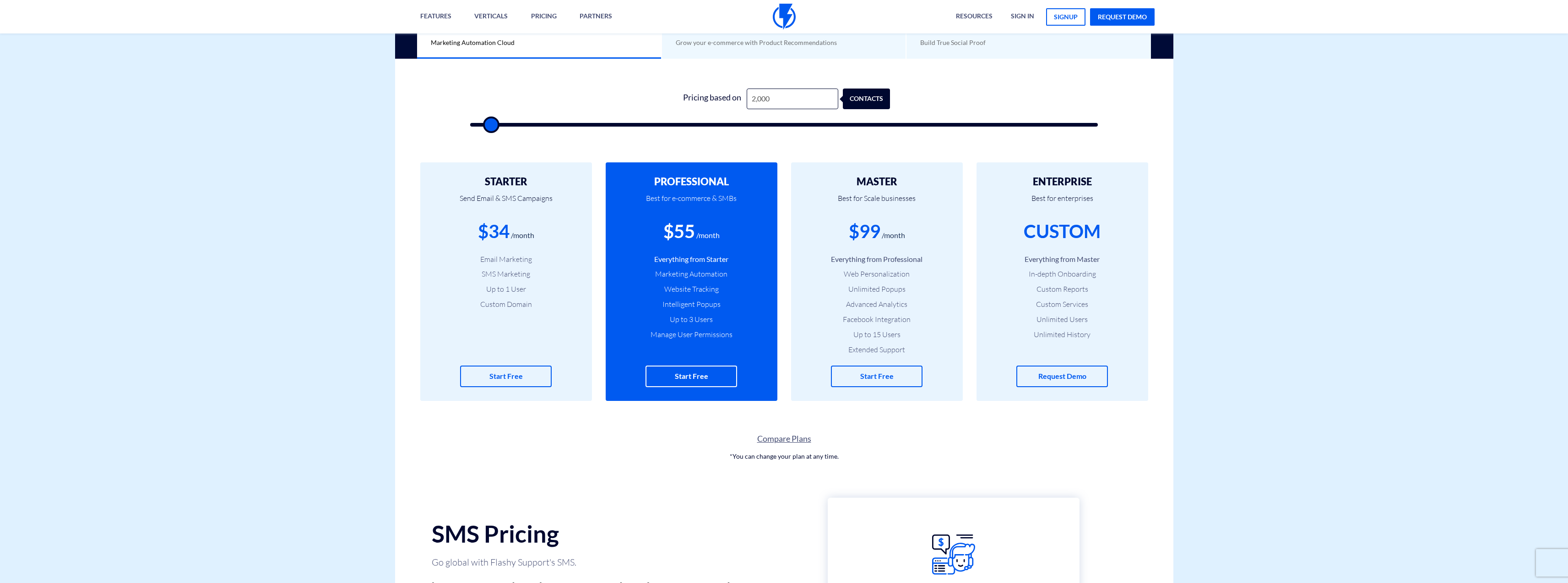
click at [673, 274] on li "Marketing Automation" at bounding box center [692, 273] width 144 height 11
drag, startPoint x: 673, startPoint y: 274, endPoint x: 708, endPoint y: 274, distance: 35.0
click at [708, 274] on li "Marketing Automation" at bounding box center [692, 273] width 144 height 11
type input "1,500"
type input "1500"
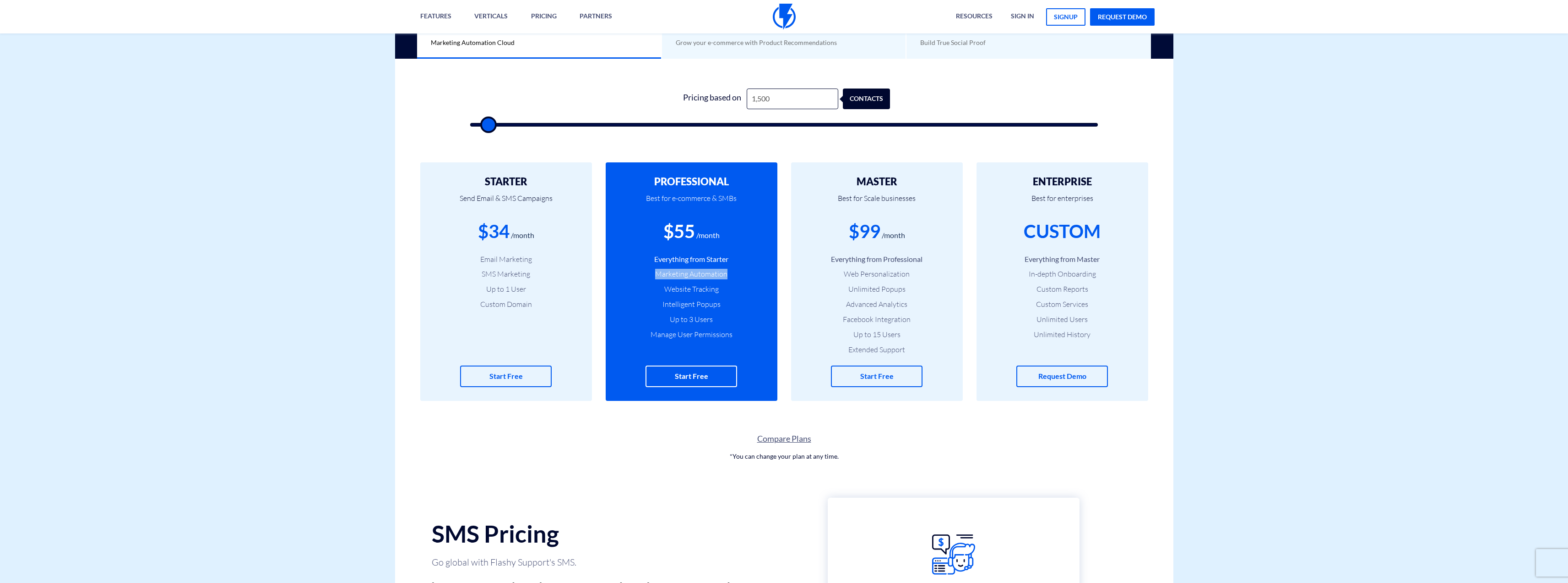
type input "1,000"
type input "1000"
click at [485, 126] on input "range" at bounding box center [784, 125] width 628 height 4
